Goal: Browse casually: Explore the website without a specific task or goal

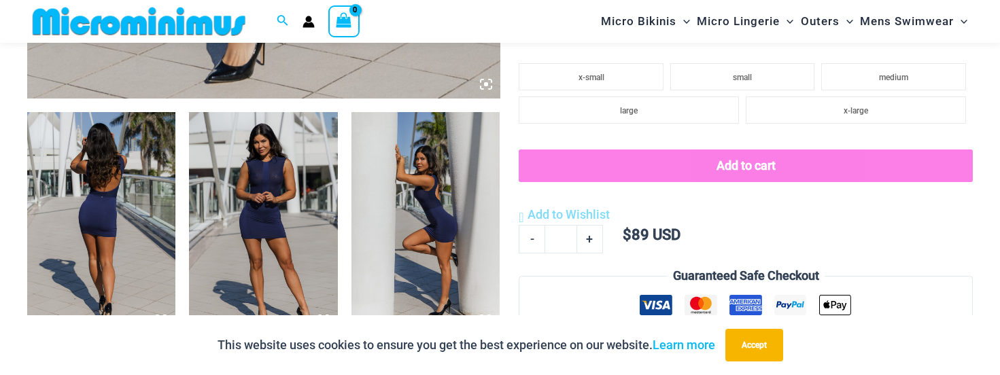
scroll to position [738, 0]
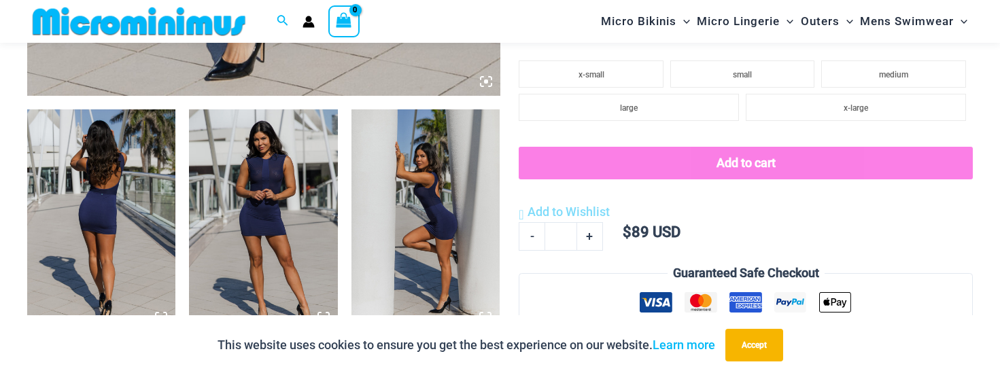
click at [309, 228] on img at bounding box center [263, 220] width 148 height 223
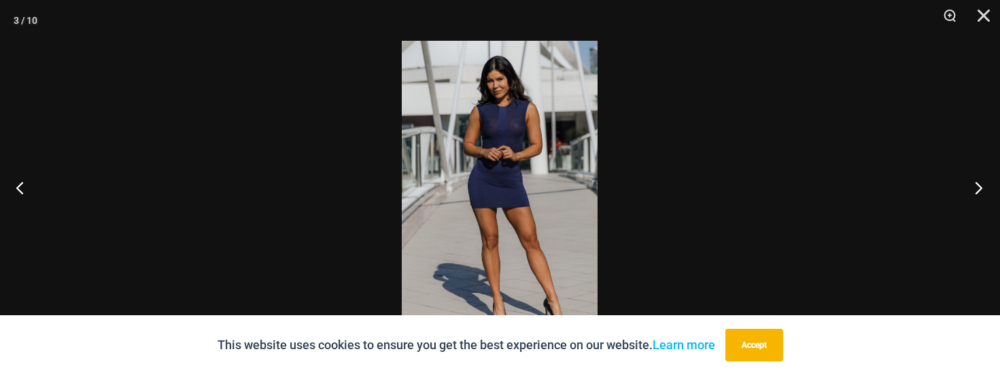
click at [978, 192] on button "Next" at bounding box center [974, 188] width 51 height 68
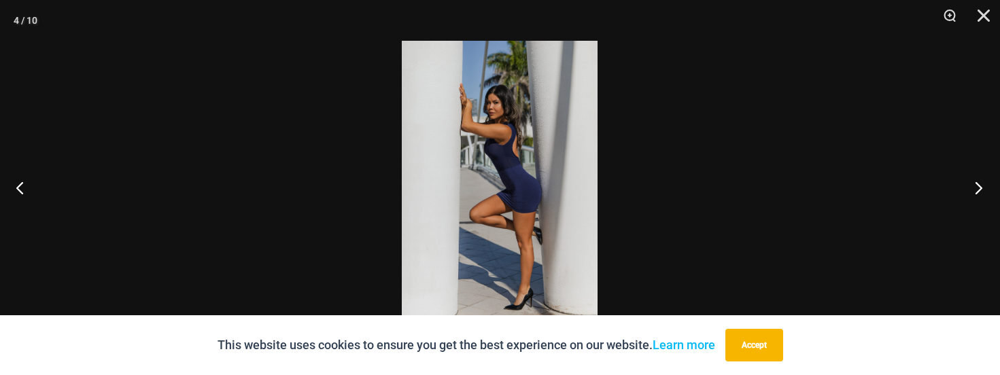
click at [980, 192] on button "Next" at bounding box center [974, 188] width 51 height 68
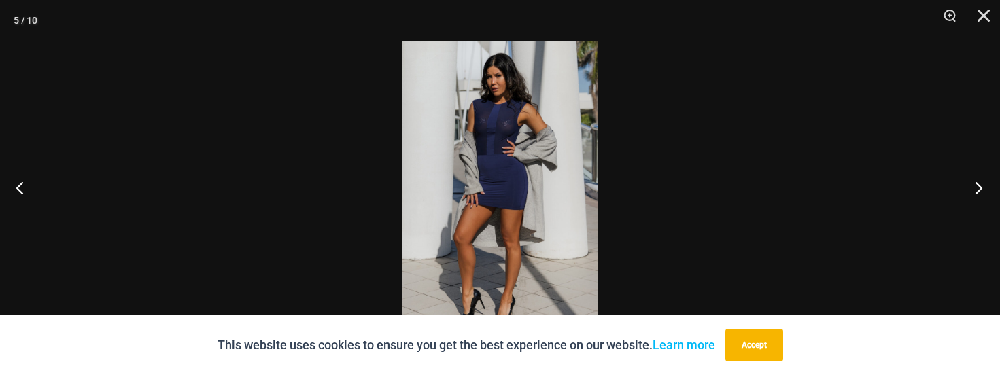
click at [980, 192] on button "Next" at bounding box center [974, 188] width 51 height 68
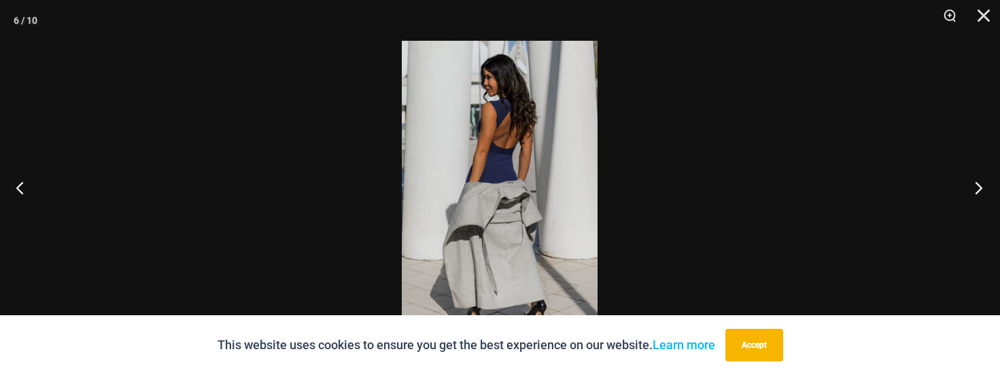
click at [980, 192] on button "Next" at bounding box center [974, 188] width 51 height 68
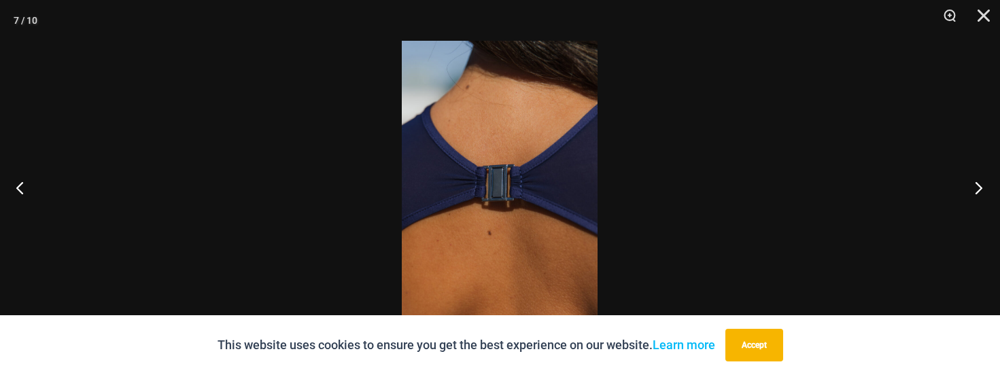
click at [980, 192] on button "Next" at bounding box center [974, 188] width 51 height 68
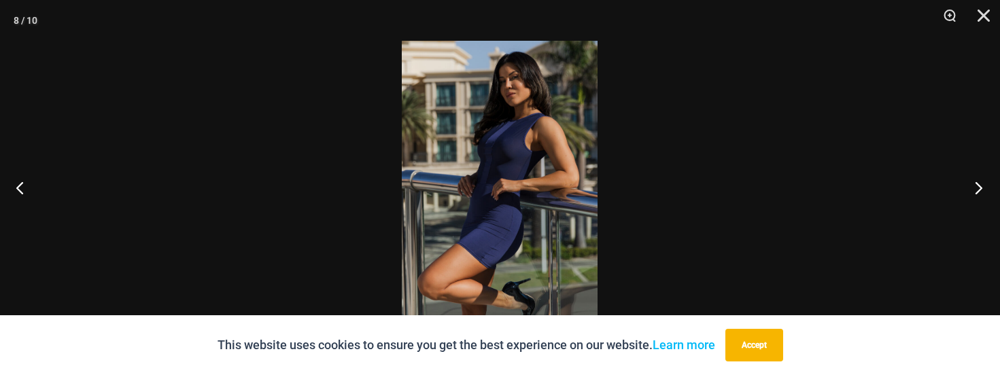
click at [980, 192] on button "Next" at bounding box center [974, 188] width 51 height 68
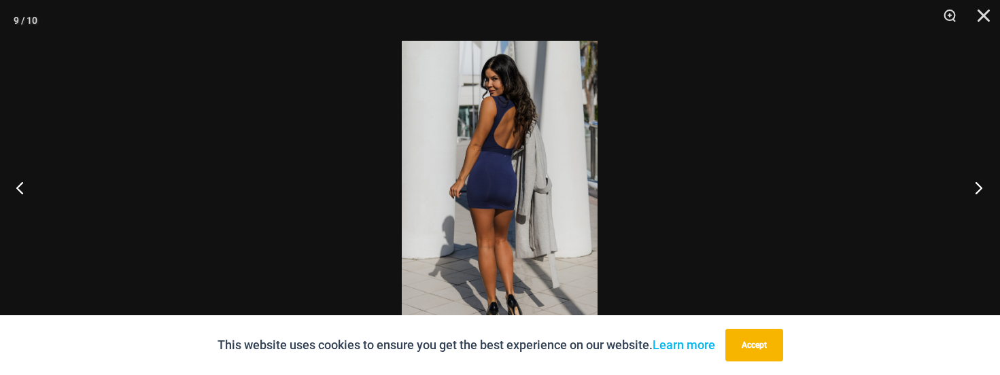
click at [980, 192] on button "Next" at bounding box center [974, 188] width 51 height 68
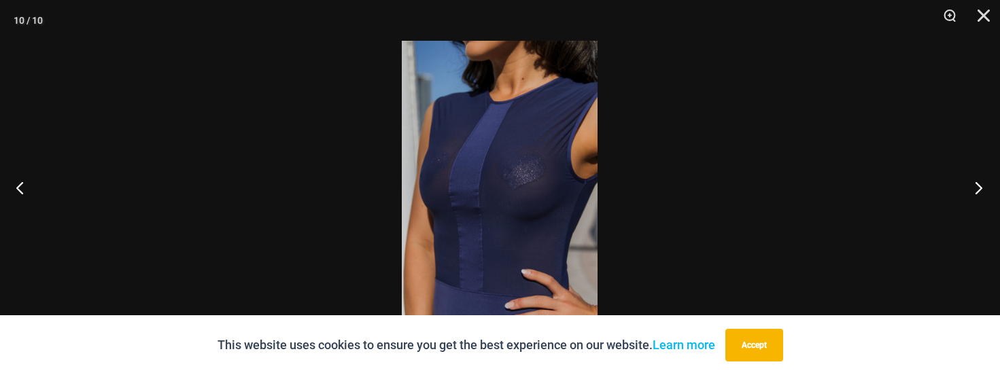
click at [980, 192] on button "Next" at bounding box center [974, 188] width 51 height 68
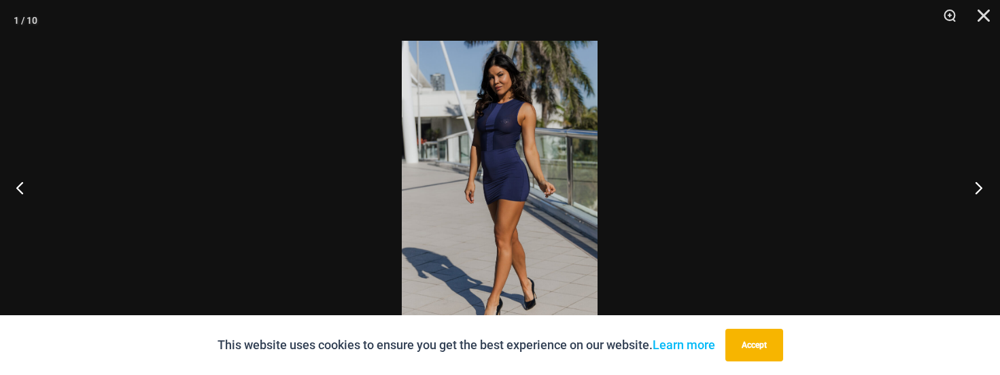
click at [980, 192] on button "Next" at bounding box center [974, 188] width 51 height 68
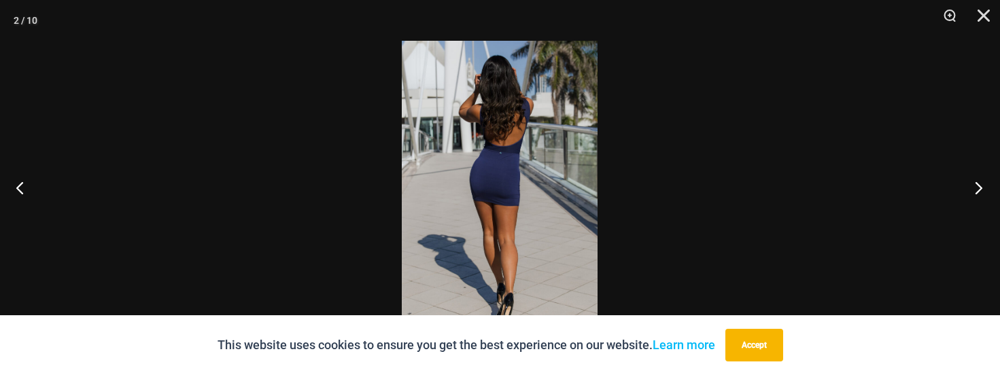
click at [980, 192] on button "Next" at bounding box center [974, 188] width 51 height 68
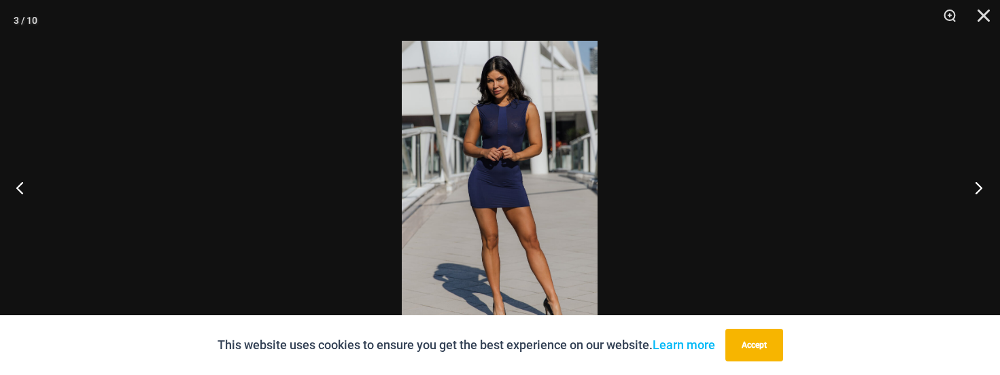
click at [980, 192] on button "Next" at bounding box center [974, 188] width 51 height 68
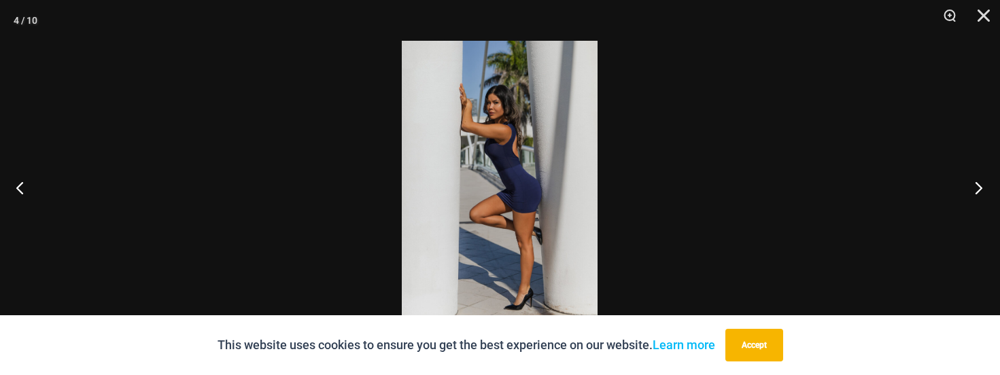
click at [980, 192] on button "Next" at bounding box center [974, 188] width 51 height 68
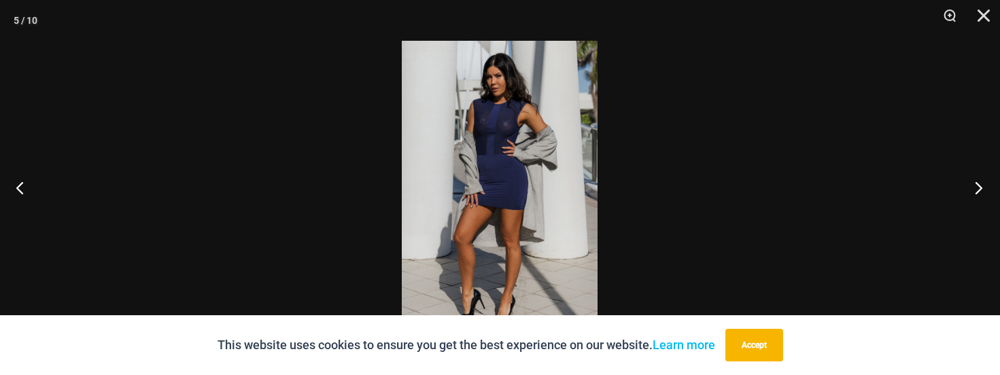
click at [980, 192] on button "Next" at bounding box center [974, 188] width 51 height 68
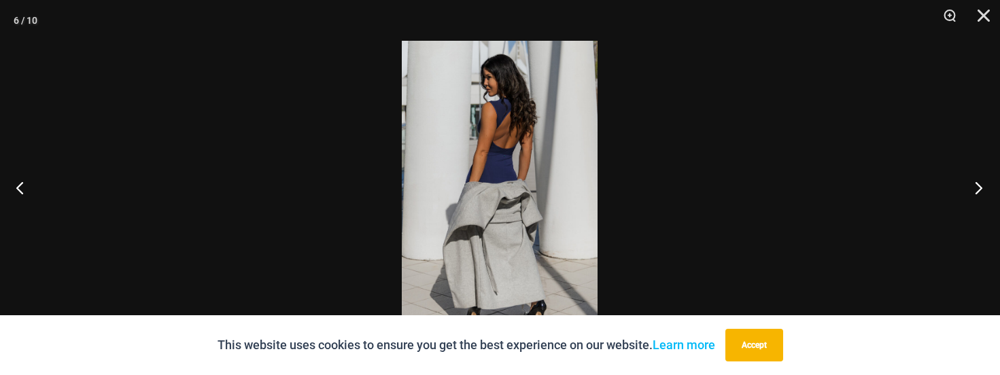
click at [980, 192] on button "Next" at bounding box center [974, 188] width 51 height 68
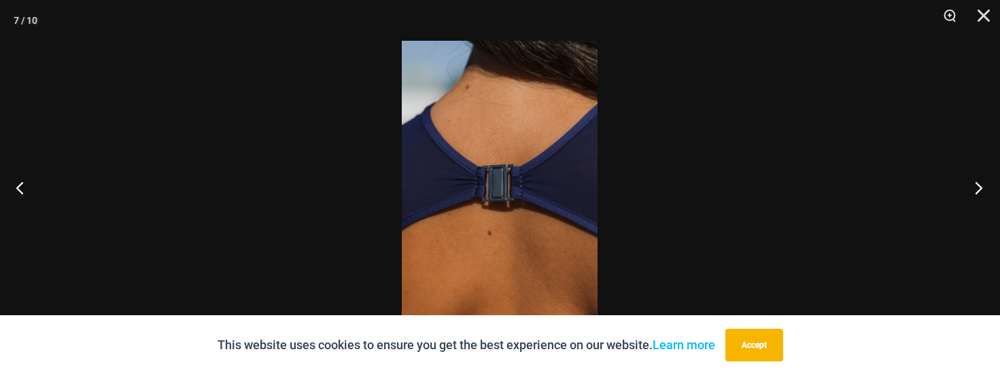
click at [980, 192] on button "Next" at bounding box center [974, 188] width 51 height 68
